Goal: Task Accomplishment & Management: Use online tool/utility

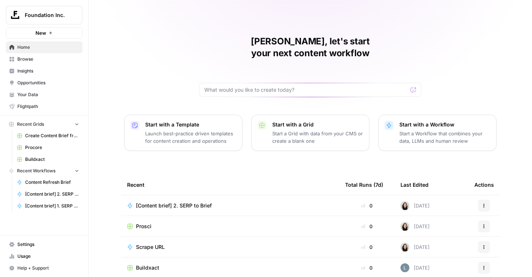
click at [76, 20] on button "Foundation Inc." at bounding box center [44, 15] width 76 height 18
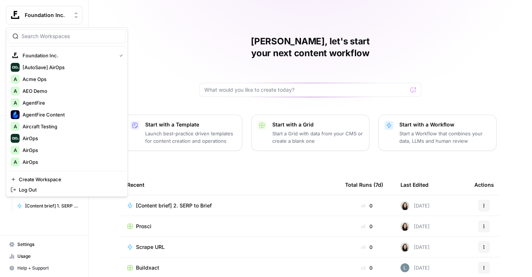
click at [57, 38] on input "search" at bounding box center [71, 36] width 100 height 7
click at [51, 32] on div at bounding box center [67, 36] width 118 height 14
type input "f"
type input "c"
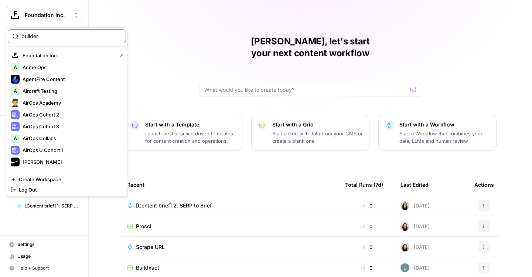
type input "builder"
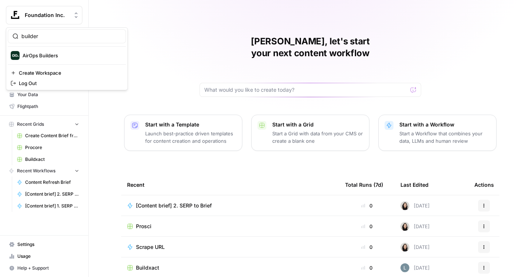
click at [43, 55] on span "AirOps Builders" at bounding box center [72, 55] width 98 height 7
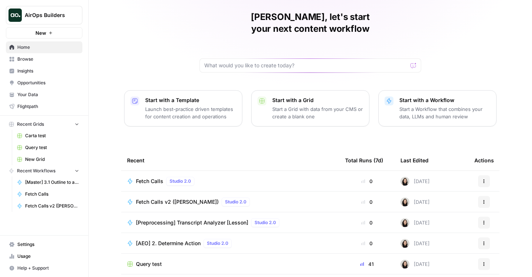
scroll to position [40, 0]
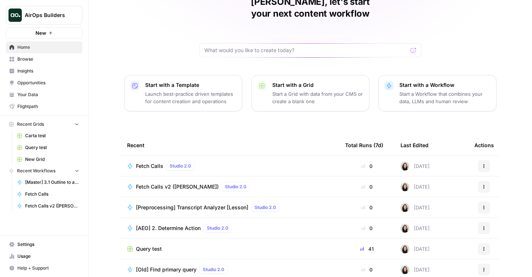
click at [151, 162] on span "Fetch Calls" at bounding box center [149, 165] width 27 height 7
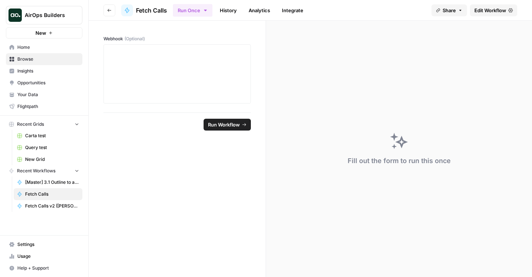
click at [482, 10] on span "Edit Workflow" at bounding box center [490, 10] width 32 height 7
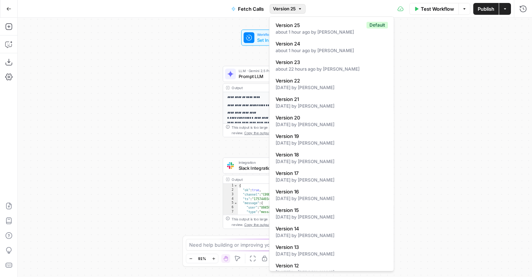
click at [284, 7] on span "Version 25" at bounding box center [284, 9] width 23 height 7
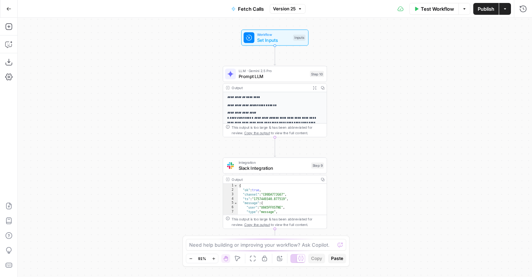
click at [511, 9] on div "Test Workflow Options Publish Actions Run History" at bounding box center [418, 8] width 227 height 17
click at [507, 11] on button "Actions" at bounding box center [505, 9] width 12 height 12
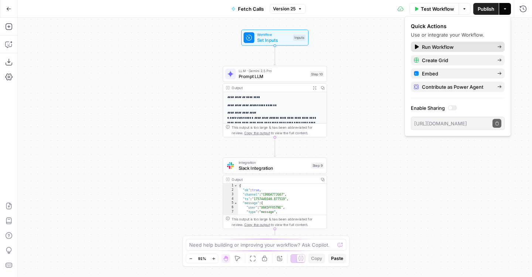
click at [452, 49] on span "Run Workflow" at bounding box center [456, 46] width 69 height 7
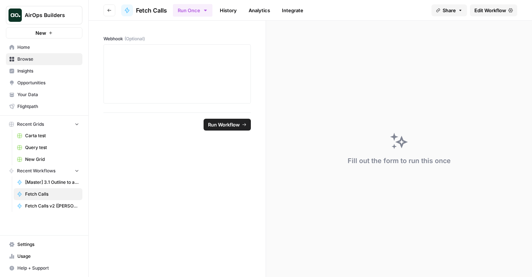
click at [233, 10] on link "History" at bounding box center [228, 10] width 26 height 12
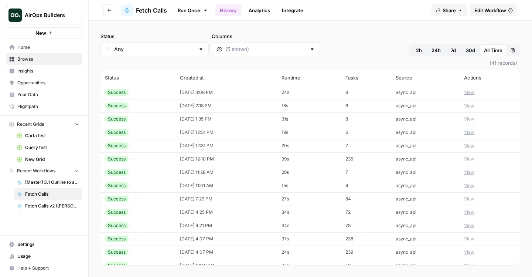
click at [469, 90] on button "View" at bounding box center [469, 92] width 10 height 7
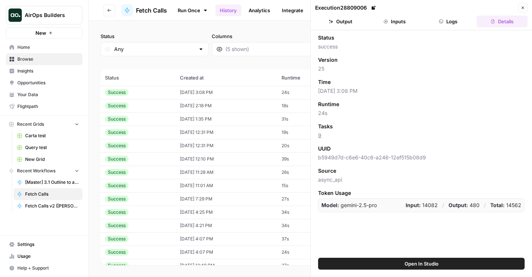
click at [349, 20] on button "Output" at bounding box center [340, 22] width 51 height 12
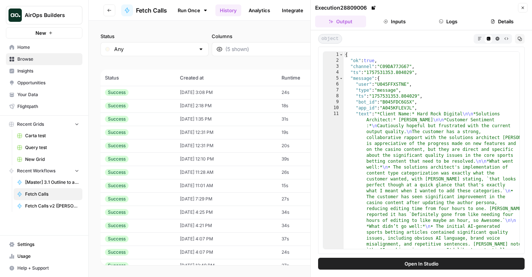
click at [453, 261] on button "Open In Studio" at bounding box center [421, 263] width 206 height 12
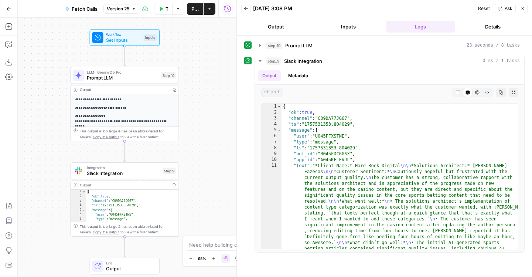
click at [131, 10] on button "Version 25" at bounding box center [121, 9] width 36 height 10
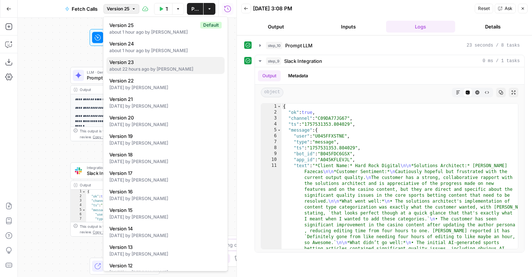
click at [132, 71] on div "about 22 hours ago by Cindy Ouyang" at bounding box center [165, 69] width 112 height 7
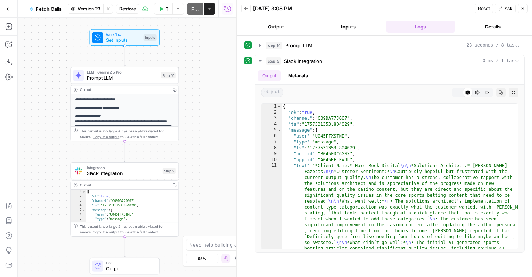
click at [129, 9] on span "Restore" at bounding box center [127, 9] width 17 height 7
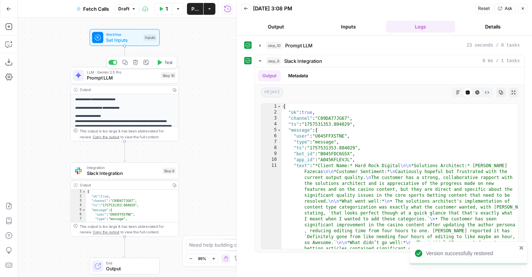
click at [161, 65] on button "Test" at bounding box center [165, 62] width 22 height 9
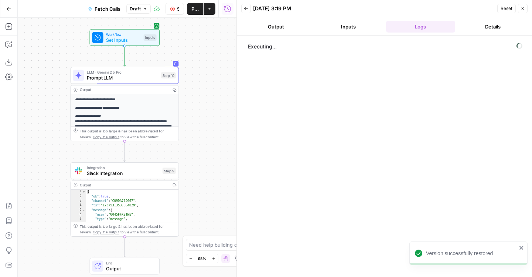
click at [276, 30] on button "Output" at bounding box center [275, 27] width 69 height 12
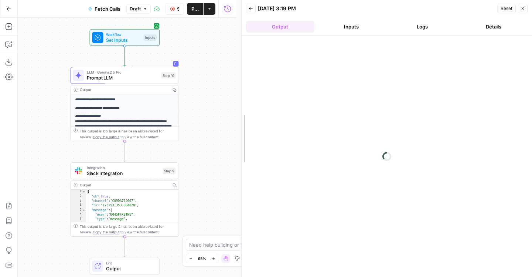
drag, startPoint x: 237, startPoint y: 49, endPoint x: 268, endPoint y: 49, distance: 31.0
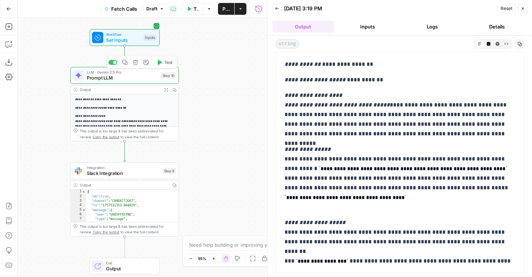
click at [129, 80] on span "Prompt LLM" at bounding box center [122, 77] width 71 height 7
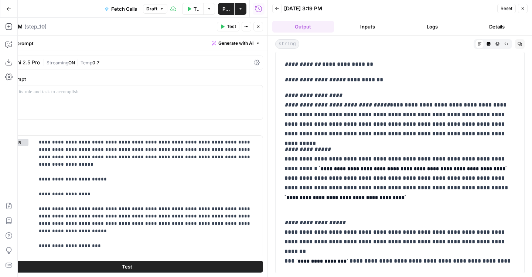
click at [262, 29] on button "Close" at bounding box center [258, 27] width 10 height 10
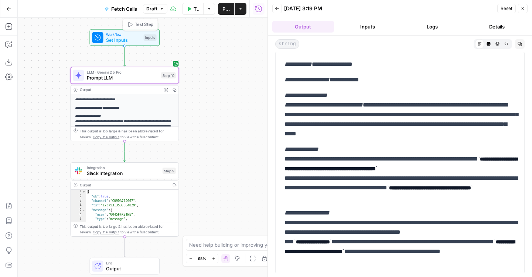
click at [153, 10] on span "Draft" at bounding box center [151, 9] width 11 height 7
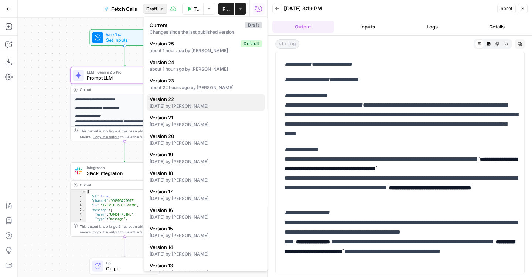
click at [175, 100] on span "Version 22" at bounding box center [204, 98] width 109 height 7
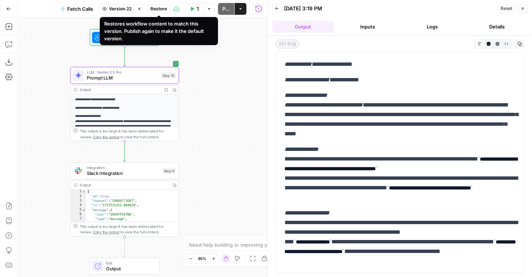
click at [154, 9] on span "Restore" at bounding box center [158, 9] width 17 height 7
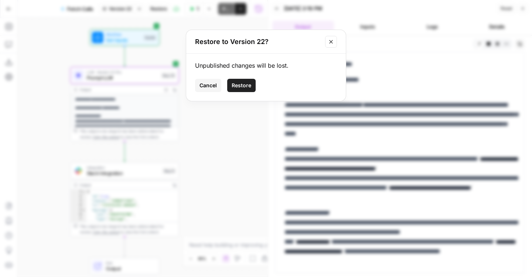
click at [208, 83] on span "Cancel" at bounding box center [207, 85] width 17 height 7
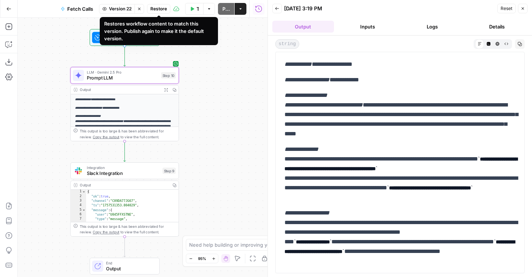
click at [155, 10] on span "Restore" at bounding box center [158, 9] width 17 height 7
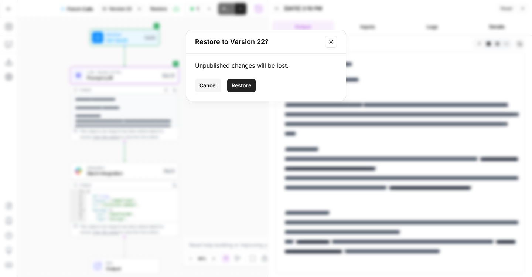
click at [236, 86] on span "Restore" at bounding box center [242, 85] width 20 height 7
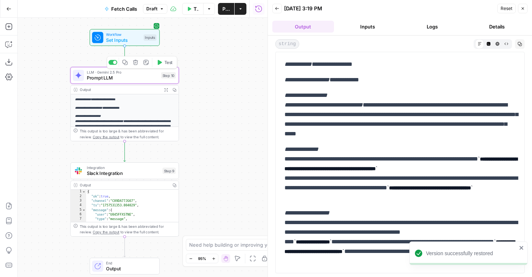
click at [164, 65] on span "Test" at bounding box center [168, 62] width 8 height 6
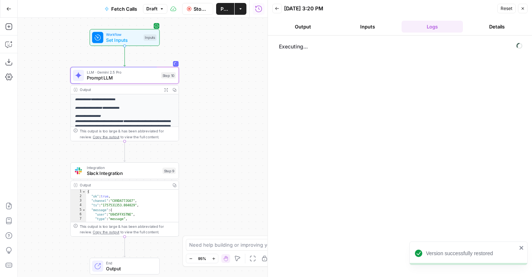
click at [292, 20] on header "Back 09/10/25 at 3:20 PM Reset Close Output Inputs Logs Details" at bounding box center [400, 17] width 264 height 35
click at [293, 26] on button "Output" at bounding box center [303, 27] width 62 height 12
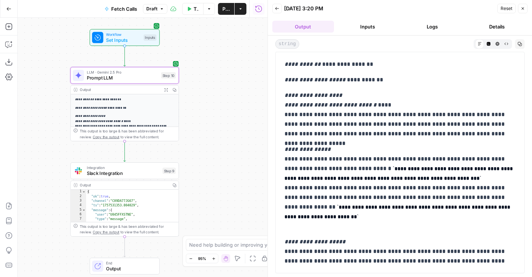
click at [225, 14] on button "Publish" at bounding box center [226, 9] width 16 height 12
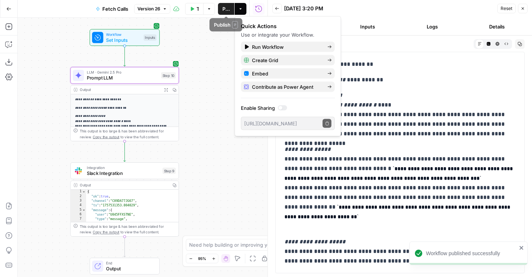
click at [202, 54] on div "**********" at bounding box center [143, 147] width 250 height 259
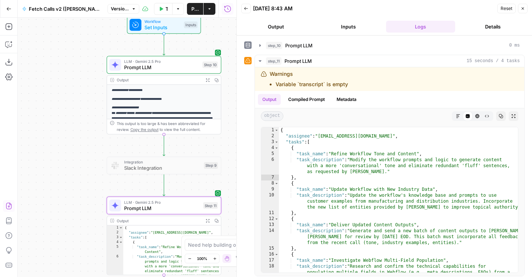
scroll to position [3, 0]
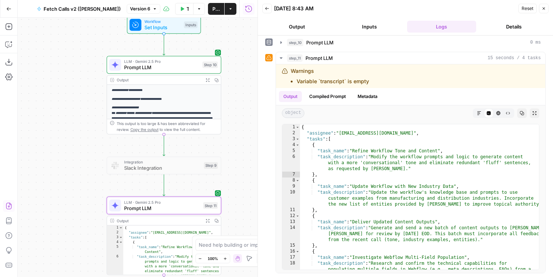
click at [9, 7] on icon "button" at bounding box center [8, 8] width 5 height 5
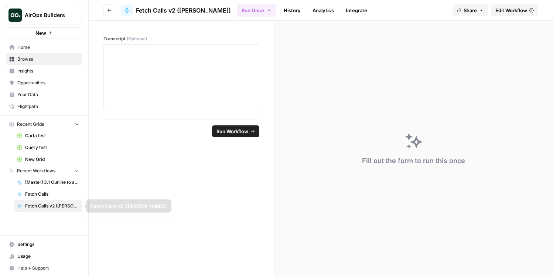
click at [47, 194] on span "Fetch Calls" at bounding box center [52, 194] width 54 height 7
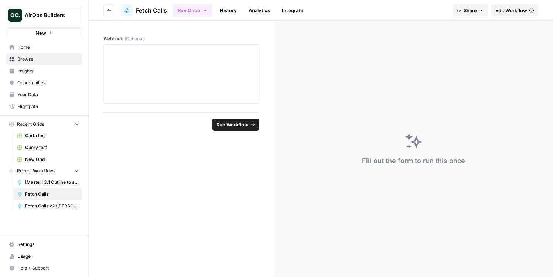
click at [222, 16] on link "History" at bounding box center [228, 10] width 26 height 12
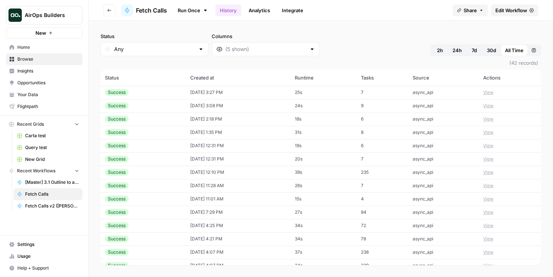
click at [493, 93] on button "View" at bounding box center [488, 92] width 10 height 7
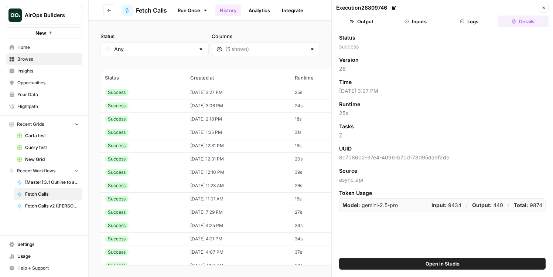
click at [365, 24] on button "Output" at bounding box center [361, 22] width 51 height 12
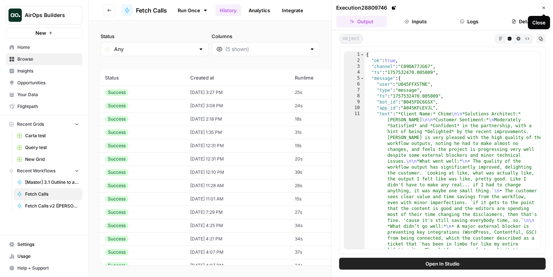
click at [491, 23] on button "Logs" at bounding box center [469, 22] width 51 height 12
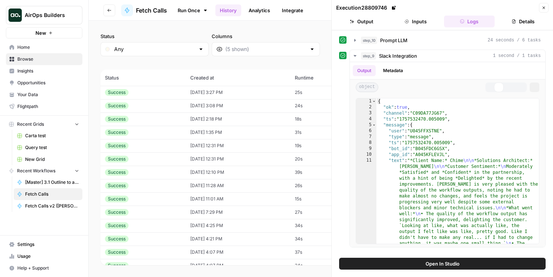
click at [527, 22] on button "Details" at bounding box center [523, 22] width 51 height 12
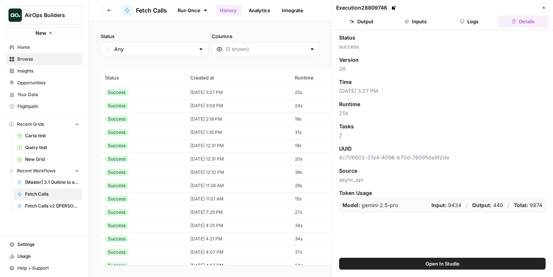
click at [532, 11] on button "Close" at bounding box center [544, 8] width 10 height 10
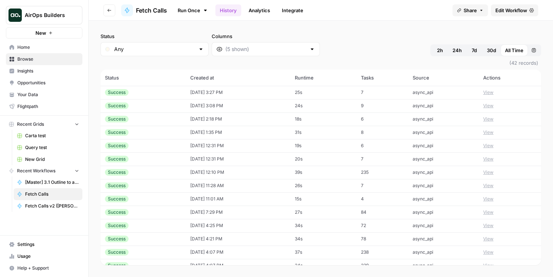
click at [493, 93] on button "View" at bounding box center [488, 92] width 10 height 7
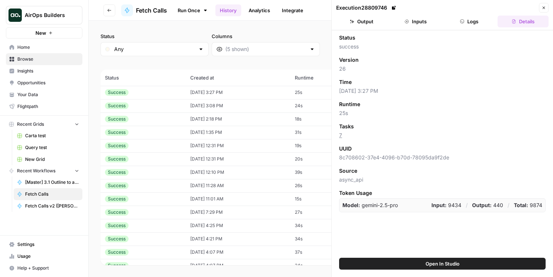
click at [445, 259] on button "Open In Studio" at bounding box center [442, 263] width 206 height 12
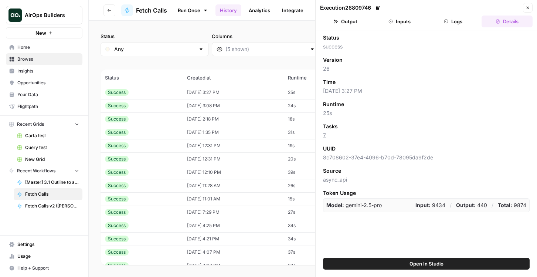
click at [524, 10] on button "Close" at bounding box center [528, 8] width 10 height 10
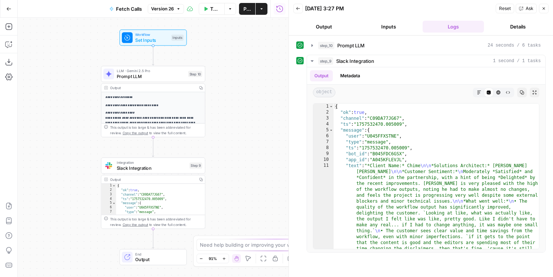
click at [174, 11] on button "Version 26" at bounding box center [166, 9] width 36 height 10
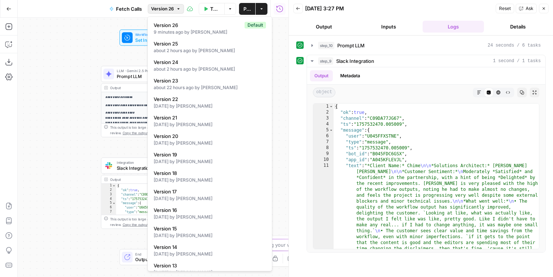
click at [73, 95] on div "**********" at bounding box center [153, 147] width 271 height 259
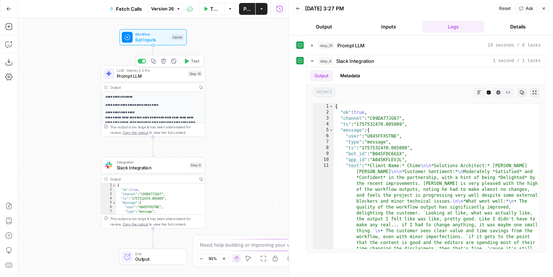
click at [191, 63] on span "Test" at bounding box center [195, 61] width 8 height 6
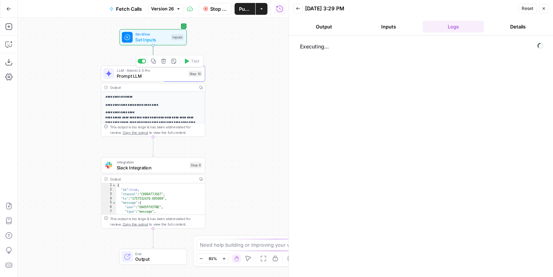
click at [136, 76] on span "Prompt LLM" at bounding box center [151, 75] width 69 height 7
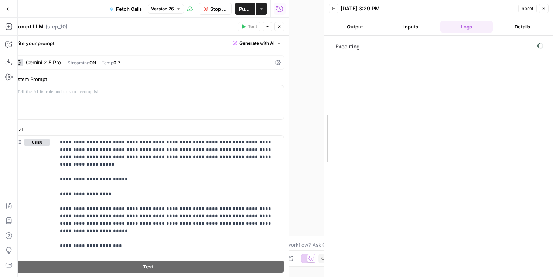
drag, startPoint x: 289, startPoint y: 101, endPoint x: 281, endPoint y: 116, distance: 17.4
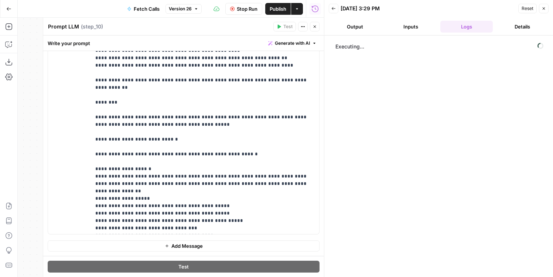
scroll to position [3016, 0]
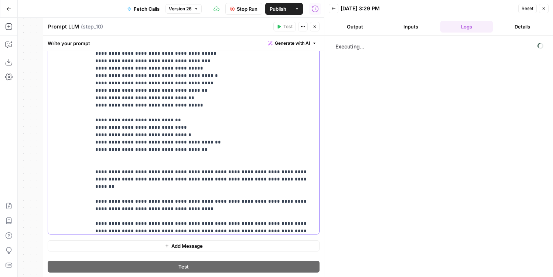
scroll to position [3325, 0]
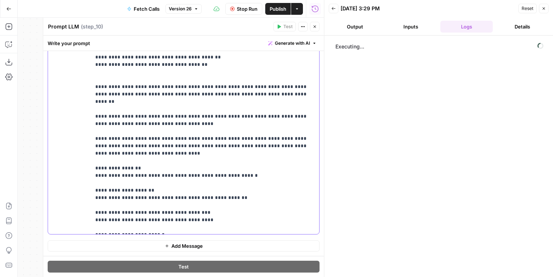
drag, startPoint x: 170, startPoint y: 206, endPoint x: 106, endPoint y: 206, distance: 63.2
drag, startPoint x: 174, startPoint y: 211, endPoint x: 53, endPoint y: 203, distance: 121.8
click at [53, 203] on div "**********" at bounding box center [183, 83] width 271 height 301
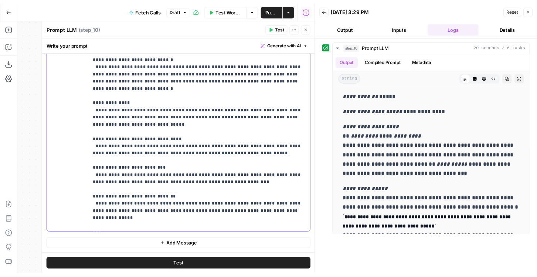
scroll to position [0, 0]
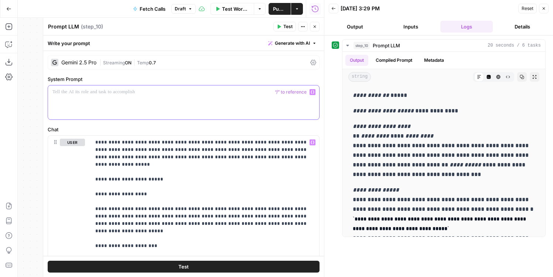
click at [142, 92] on p at bounding box center [183, 91] width 262 height 7
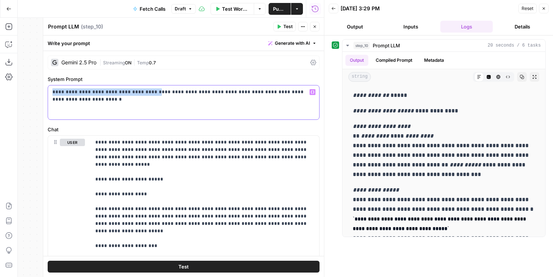
drag, startPoint x: 146, startPoint y: 93, endPoint x: 44, endPoint y: 89, distance: 101.3
click at [44, 89] on div "**********" at bounding box center [183, 147] width 281 height 259
click at [96, 90] on p "**********" at bounding box center [183, 95] width 262 height 15
click at [52, 92] on p "**********" at bounding box center [183, 95] width 262 height 15
click at [218, 93] on p "**********" at bounding box center [183, 95] width 262 height 15
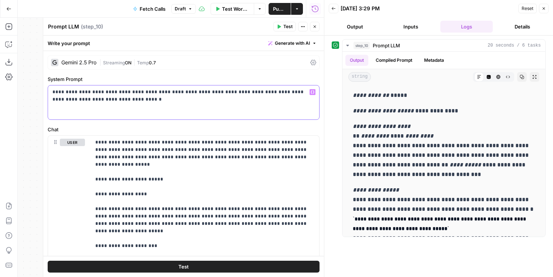
click at [214, 108] on div "**********" at bounding box center [183, 102] width 271 height 34
click at [281, 29] on button "Test" at bounding box center [284, 27] width 23 height 10
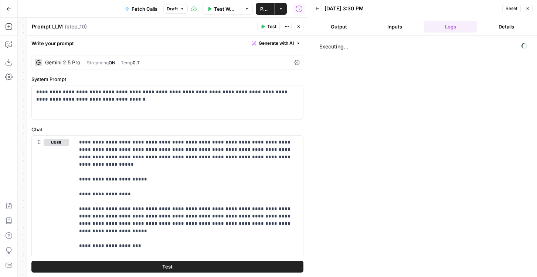
click at [341, 26] on button "Output" at bounding box center [338, 27] width 53 height 12
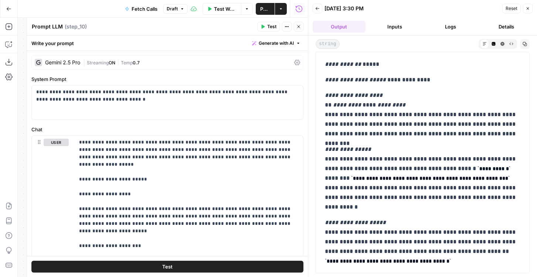
scroll to position [198, 0]
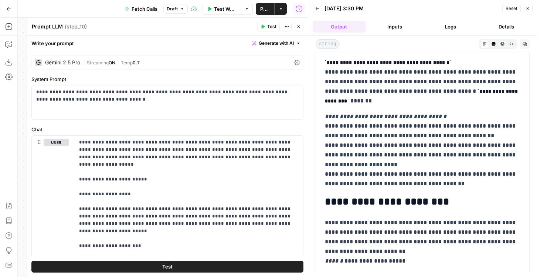
click at [263, 13] on button "Publish" at bounding box center [265, 9] width 19 height 12
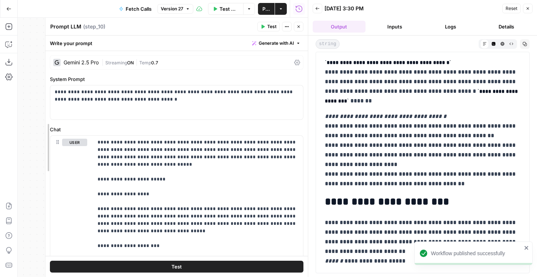
drag, startPoint x: 27, startPoint y: 53, endPoint x: 45, endPoint y: 53, distance: 18.5
click at [35, 54] on div "**********" at bounding box center [163, 147] width 290 height 259
click at [298, 23] on button "Close" at bounding box center [299, 27] width 10 height 10
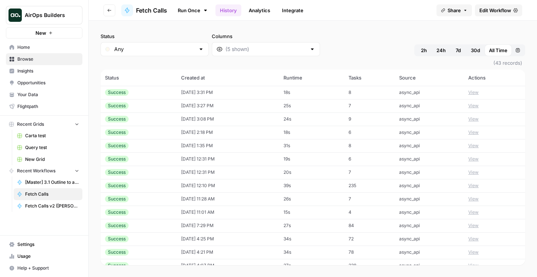
click at [476, 92] on button "View" at bounding box center [473, 92] width 10 height 7
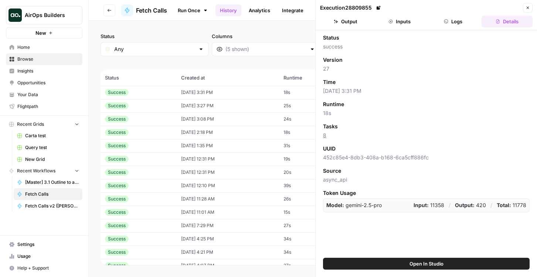
click at [353, 25] on button "Output" at bounding box center [345, 22] width 51 height 12
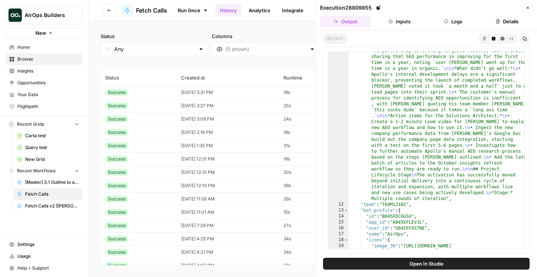
scroll to position [339, 0]
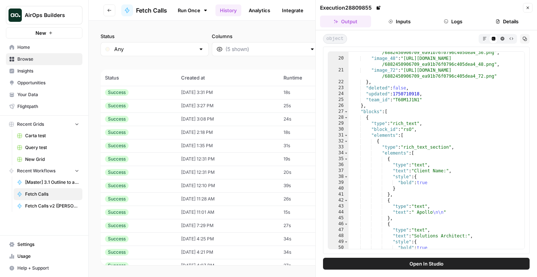
click at [407, 23] on button "Inputs" at bounding box center [399, 22] width 51 height 12
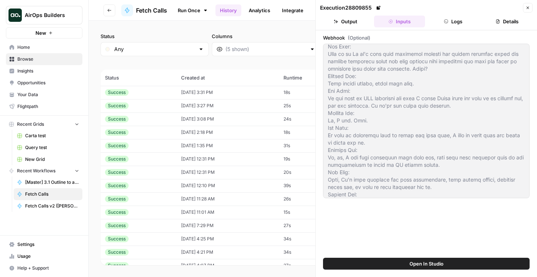
scroll to position [3679, 0]
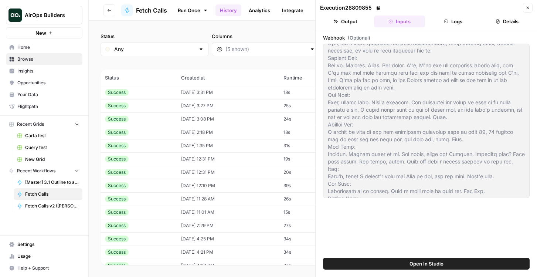
click at [386, 262] on button "Open In Studio" at bounding box center [426, 263] width 206 height 12
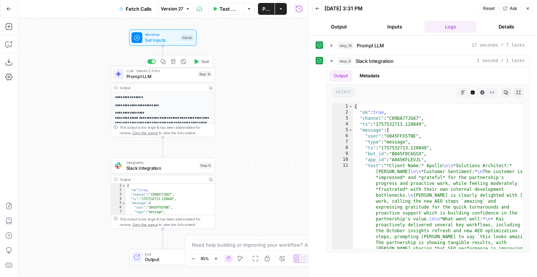
click at [175, 74] on span "Prompt LLM" at bounding box center [160, 76] width 69 height 7
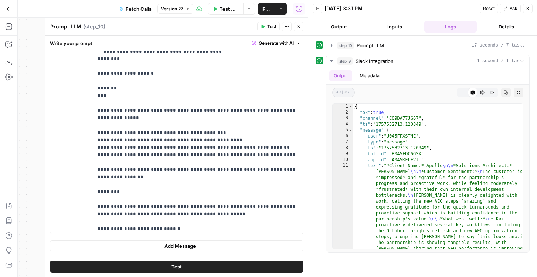
scroll to position [3007, 0]
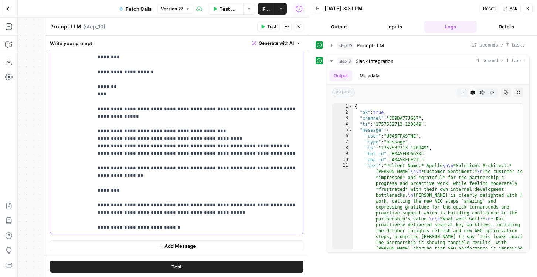
drag, startPoint x: 158, startPoint y: 147, endPoint x: 67, endPoint y: 147, distance: 91.6
click at [67, 147] on div "**********" at bounding box center [176, 83] width 253 height 301
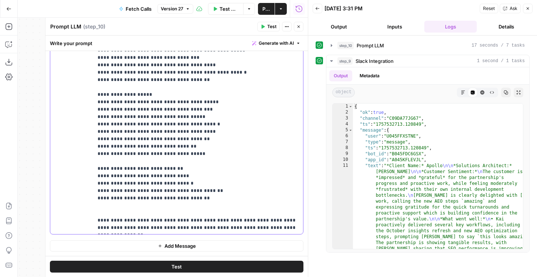
scroll to position [3377, 0]
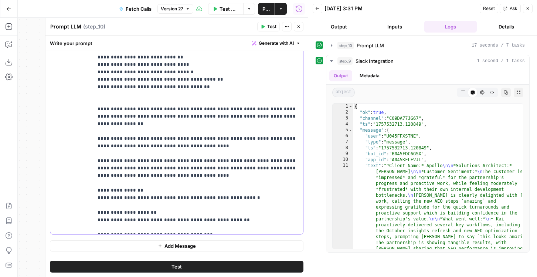
click at [187, 231] on div "**********" at bounding box center [198, 83] width 210 height 301
click at [195, 267] on button "Test" at bounding box center [176, 266] width 253 height 12
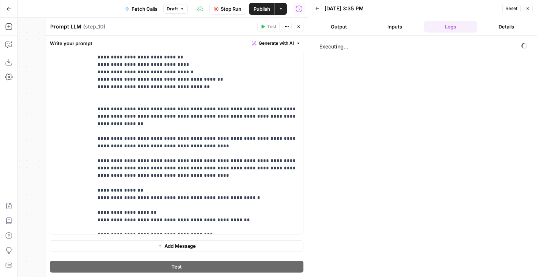
click at [335, 21] on button "Output" at bounding box center [338, 27] width 53 height 12
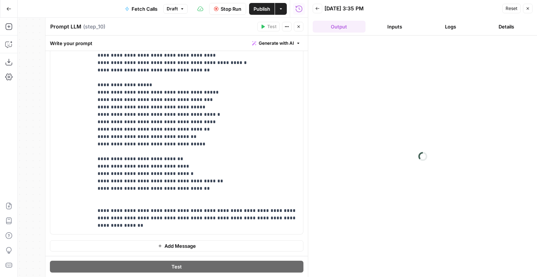
scroll to position [3191, 0]
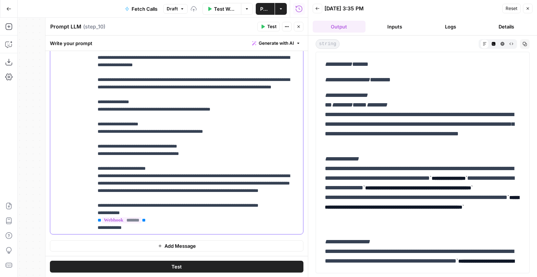
click at [260, 9] on span "Publish" at bounding box center [265, 8] width 10 height 7
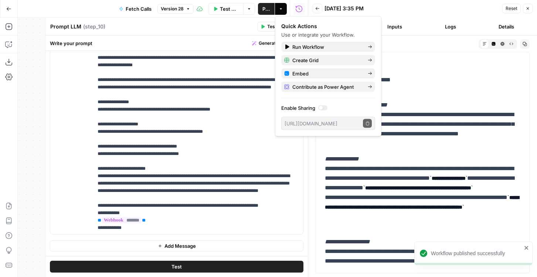
click at [261, 28] on icon "button" at bounding box center [262, 26] width 4 height 4
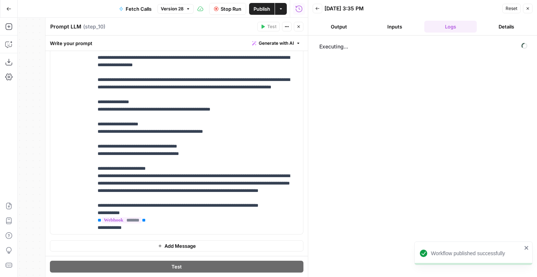
click at [349, 29] on button "Output" at bounding box center [338, 27] width 53 height 12
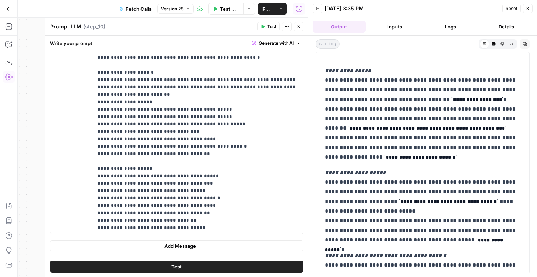
scroll to position [227, 0]
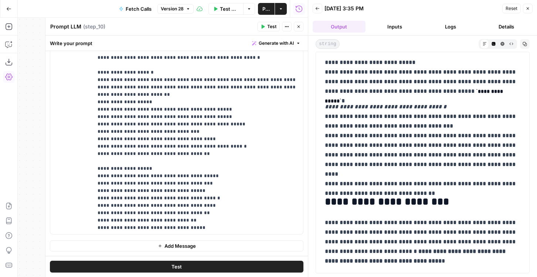
click at [227, 264] on button "Test" at bounding box center [176, 266] width 253 height 12
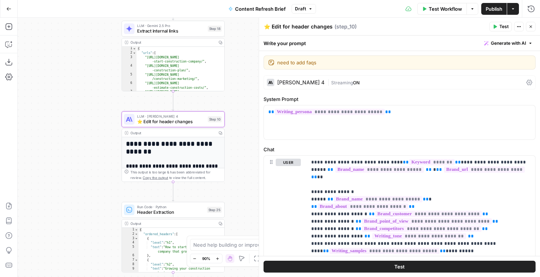
scroll to position [546, 0]
